Goal: Find specific page/section: Find specific page/section

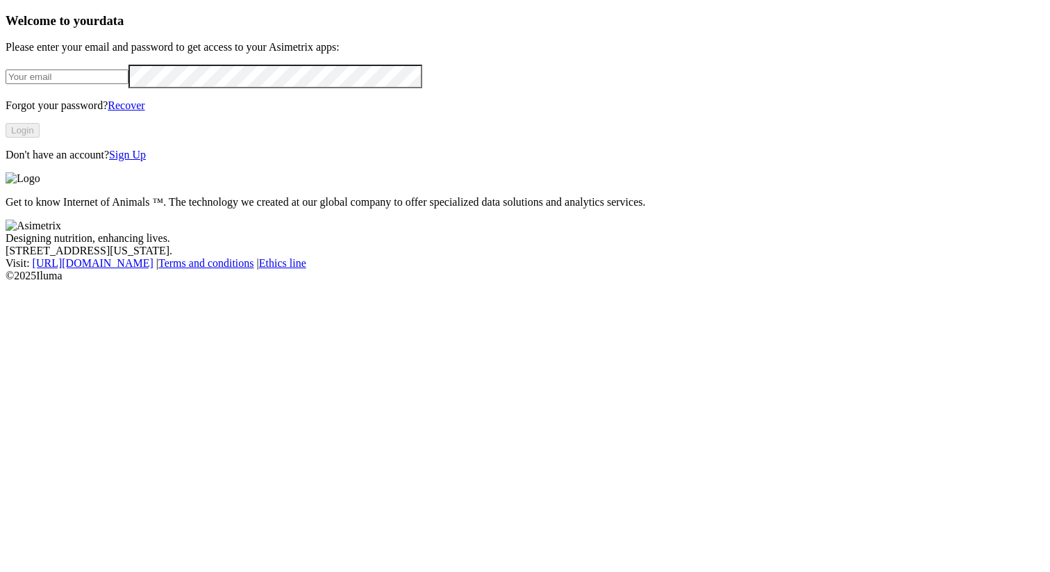
click at [236, 146] on div "Welcome to your data Please enter your email and password to get access to your…" at bounding box center [525, 87] width 1039 height 148
click at [128, 84] on input "email" at bounding box center [67, 76] width 123 height 15
type input "alexander.alzate.quintero@asimetrix.co"
click at [40, 137] on button "Login" at bounding box center [23, 130] width 34 height 15
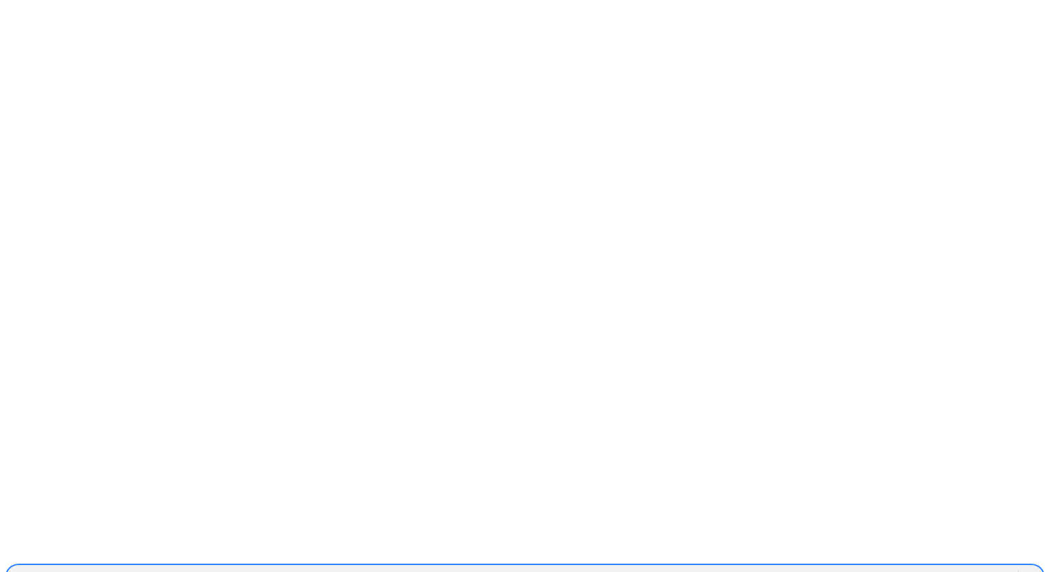
click at [717, 567] on div "ALIAR" at bounding box center [512, 577] width 1012 height 21
type input "a"
type input "c"
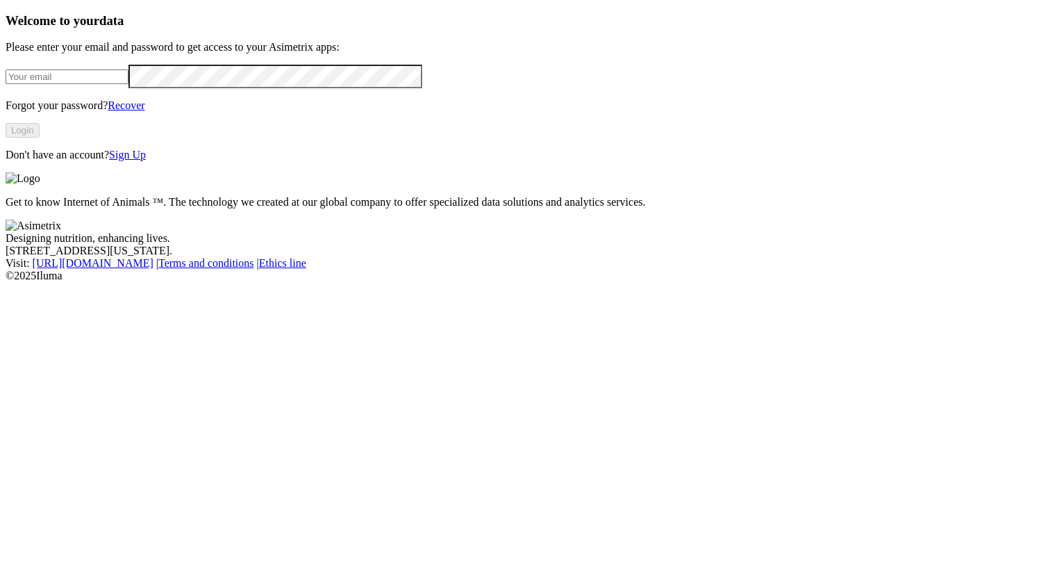
click at [128, 84] on input "email" at bounding box center [67, 76] width 123 height 15
type input "[PERSON_NAME][EMAIL_ADDRESS][PERSON_NAME][PERSON_NAME][DOMAIN_NAME]"
click at [40, 137] on button "Login" at bounding box center [23, 130] width 34 height 15
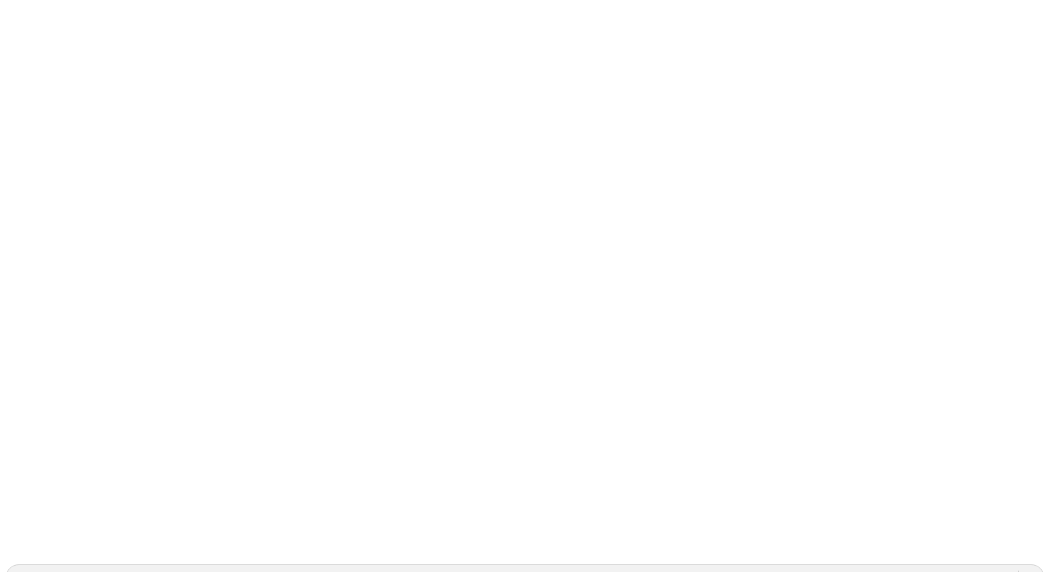
click at [47, 571] on div "ALIAR" at bounding box center [30, 577] width 34 height 12
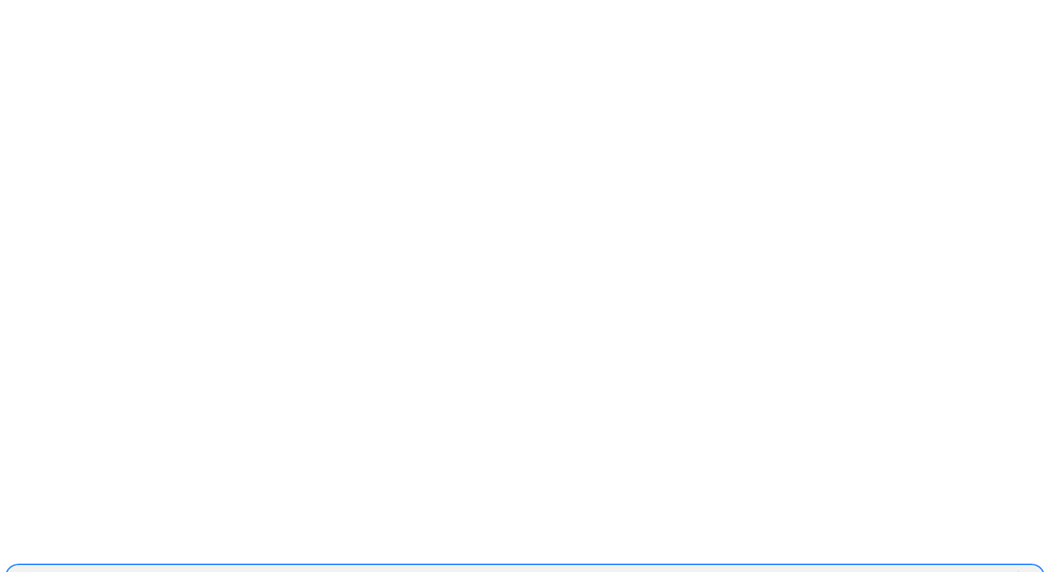
type input "car"
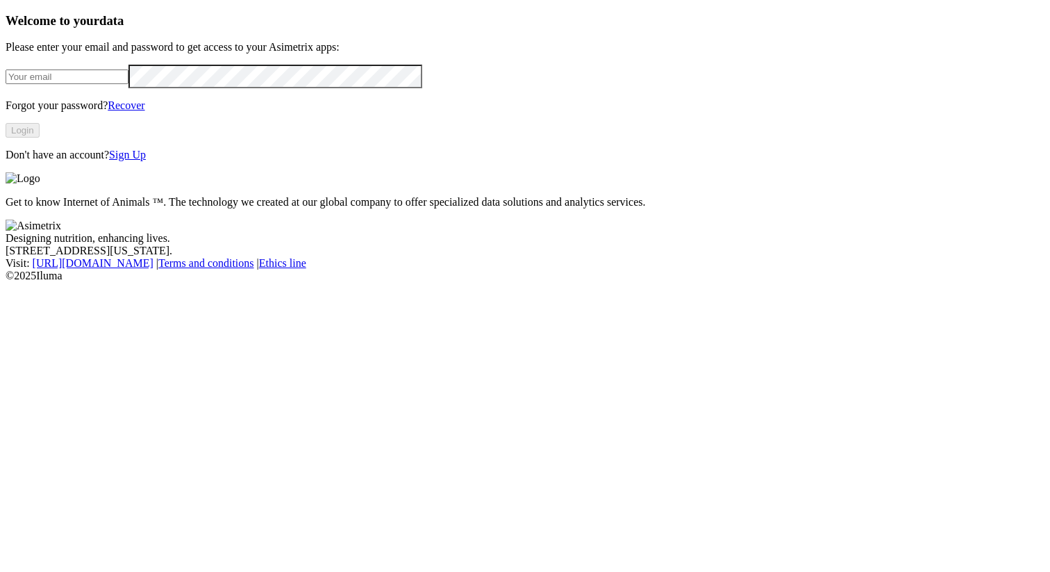
click at [190, 87] on div at bounding box center [525, 76] width 1039 height 23
click at [128, 84] on input "email" at bounding box center [67, 76] width 123 height 15
type input "[PERSON_NAME][EMAIL_ADDRESS][PERSON_NAME][PERSON_NAME][DOMAIN_NAME]"
click at [40, 137] on button "Login" at bounding box center [23, 130] width 34 height 15
click at [297, 87] on form at bounding box center [525, 76] width 1039 height 23
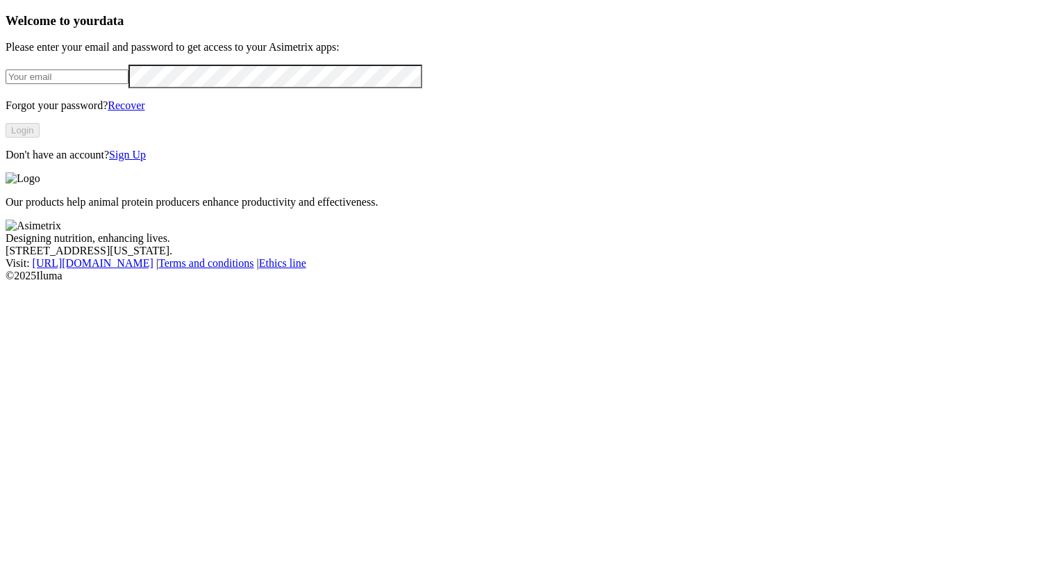
click at [128, 84] on input "email" at bounding box center [67, 76] width 123 height 15
type input "[PERSON_NAME][EMAIL_ADDRESS][PERSON_NAME][PERSON_NAME][DOMAIN_NAME]"
click at [40, 137] on button "Login" at bounding box center [23, 130] width 34 height 15
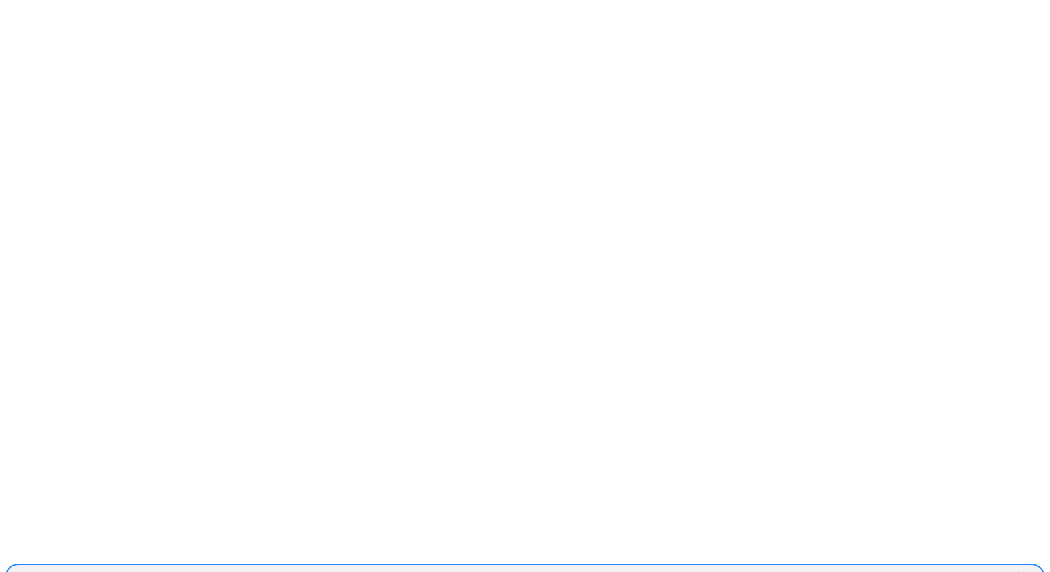
click at [828, 567] on div "[PERSON_NAME]" at bounding box center [512, 577] width 1012 height 21
type input "car"
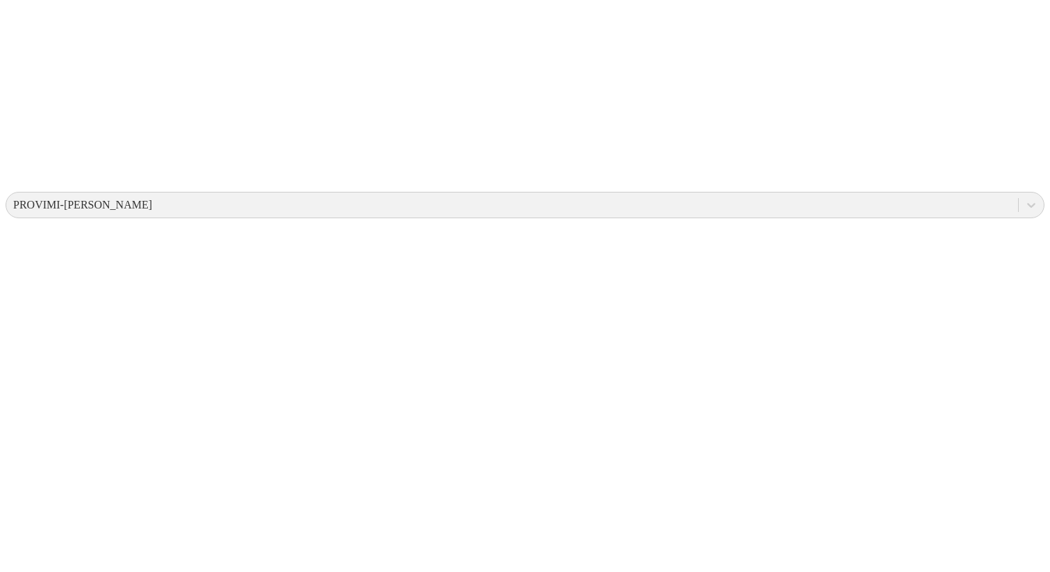
scroll to position [373, 0]
drag, startPoint x: 277, startPoint y: 203, endPoint x: 179, endPoint y: 203, distance: 97.9
copy td "Provimi-Validación"
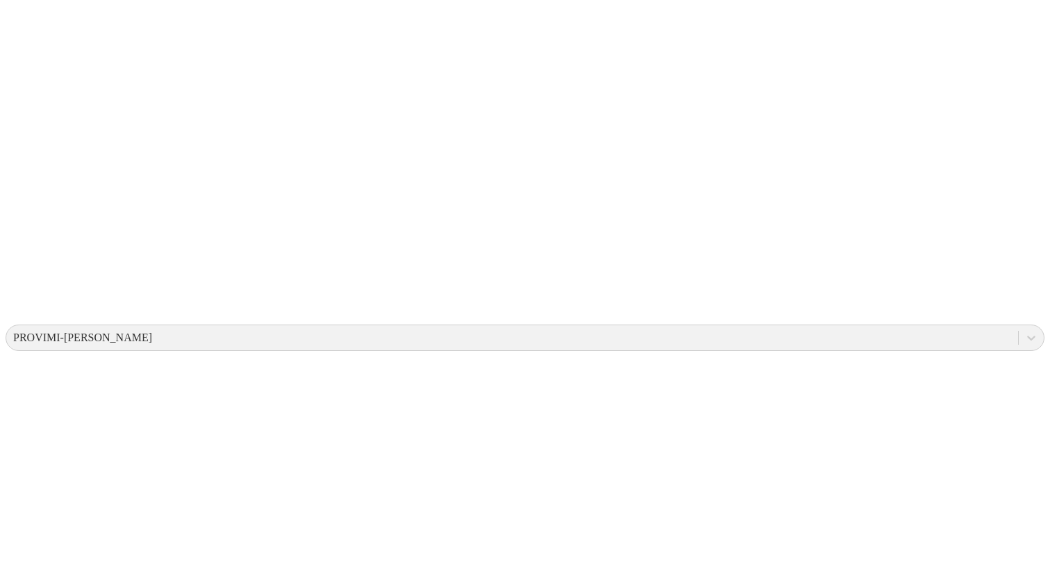
scroll to position [279, 0]
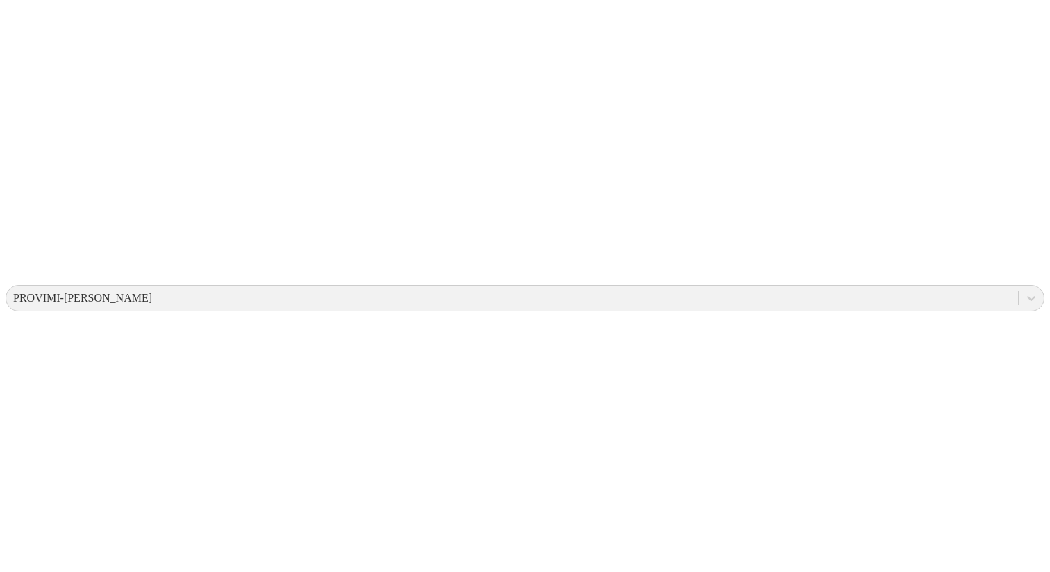
drag, startPoint x: 560, startPoint y: 296, endPoint x: 545, endPoint y: 296, distance: 14.6
copy td "3"
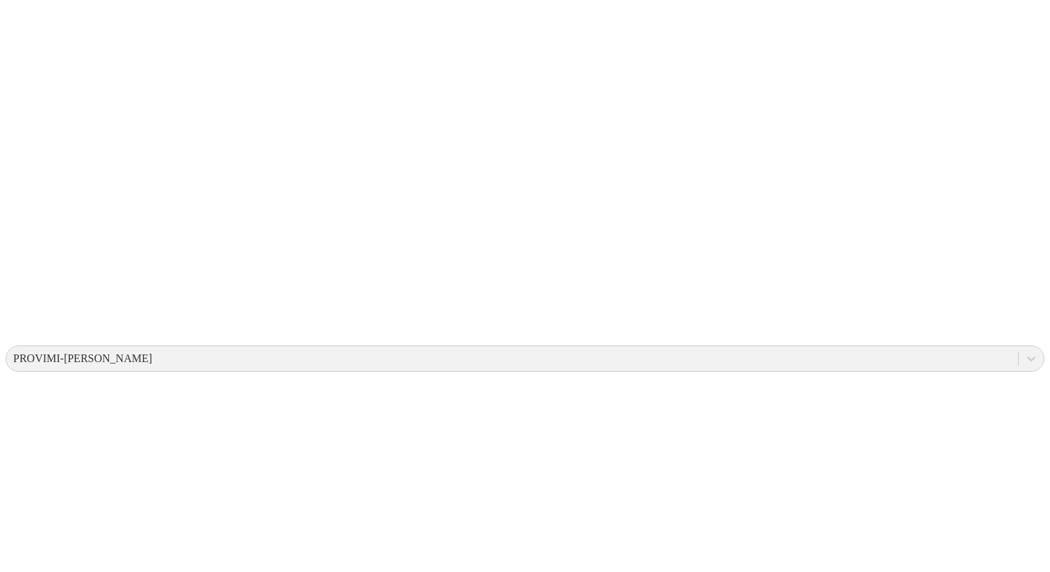
scroll to position [219, 0]
